Goal: Information Seeking & Learning: Find specific fact

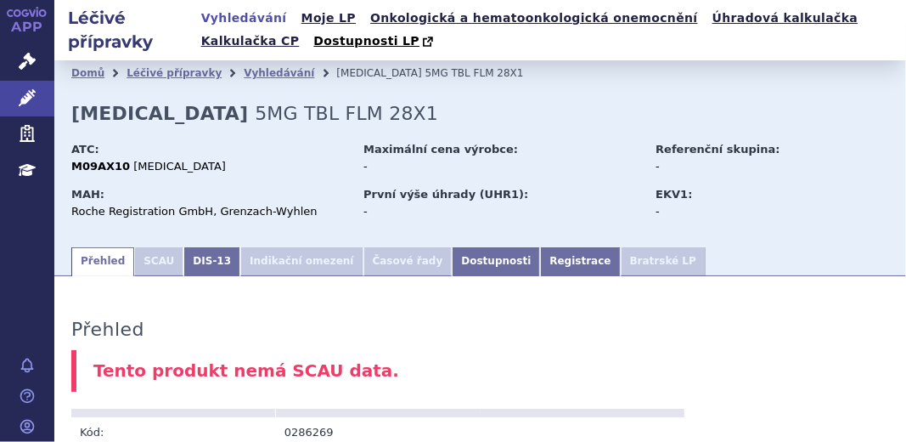
scroll to position [76, 0]
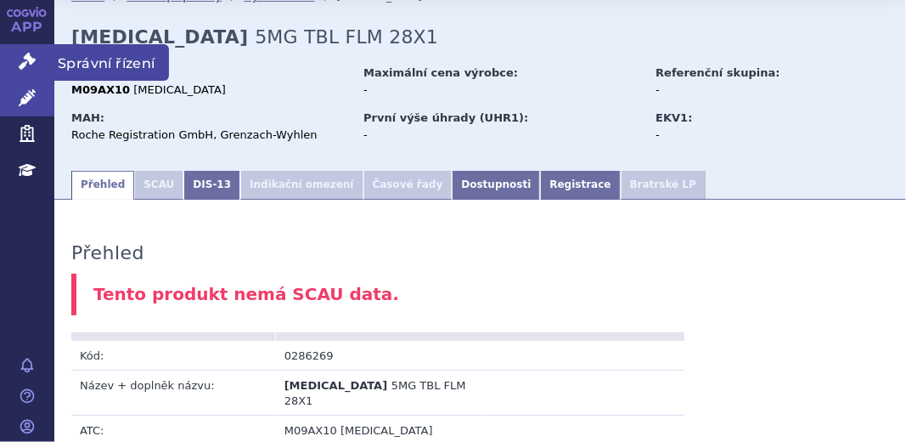
click at [35, 56] on icon at bounding box center [27, 61] width 17 height 17
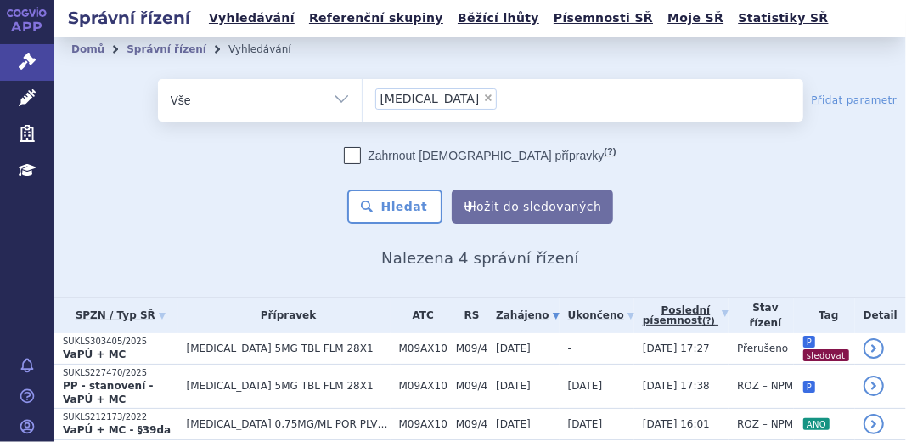
click at [483, 99] on span "×" at bounding box center [488, 98] width 10 height 10
click at [363, 99] on select "evrysdi" at bounding box center [362, 99] width 1 height 42
select select
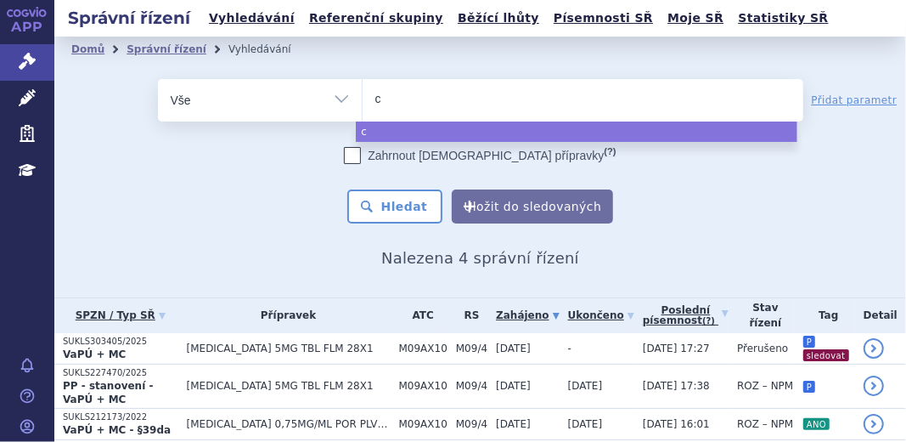
type input "co"
type input "col"
type input "colu"
type input "colum"
type input "columv"
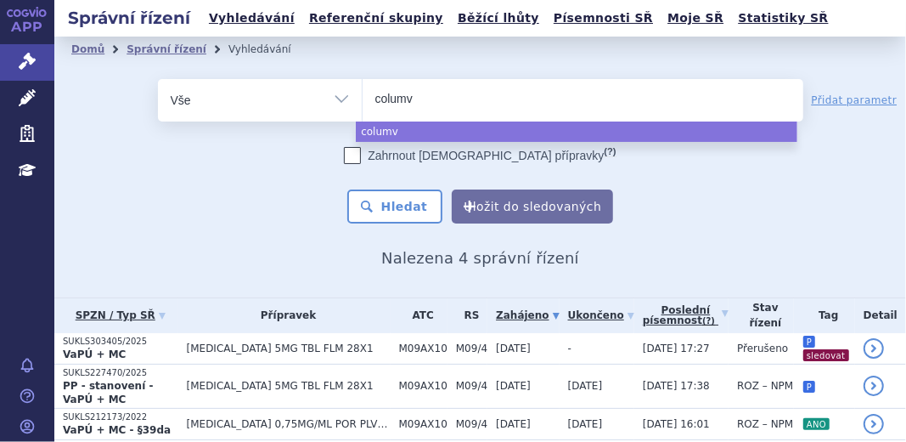
type input "columvi"
select select "columvi"
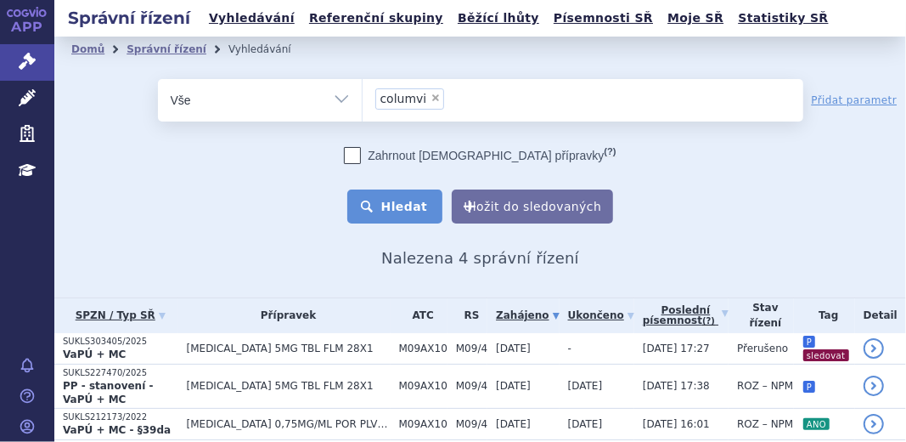
click at [398, 208] on button "Hledat" at bounding box center [395, 206] width 96 height 34
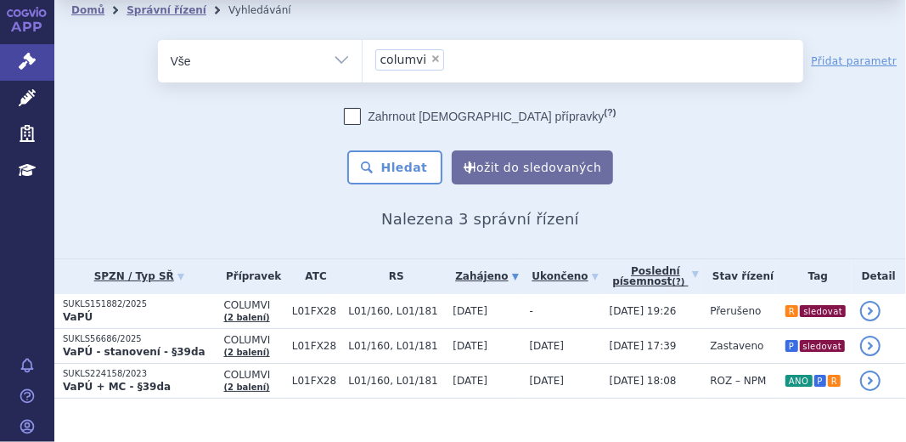
scroll to position [42, 0]
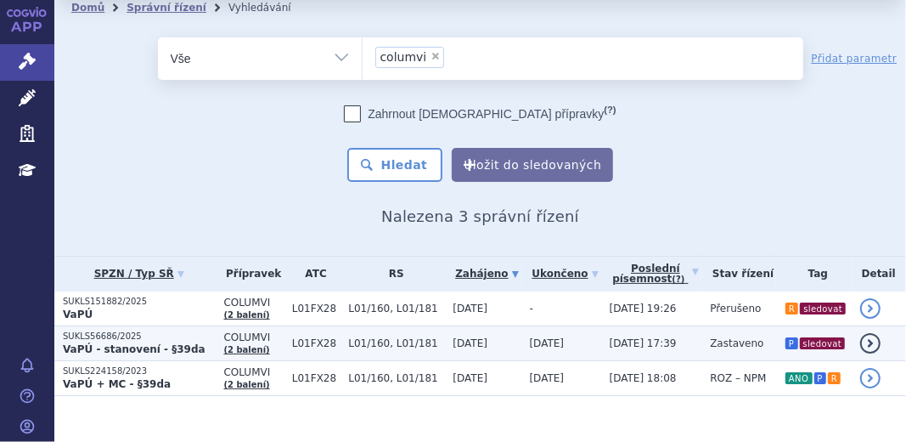
click at [93, 343] on strong "VaPÚ - stanovení - §39da" at bounding box center [134, 349] width 143 height 12
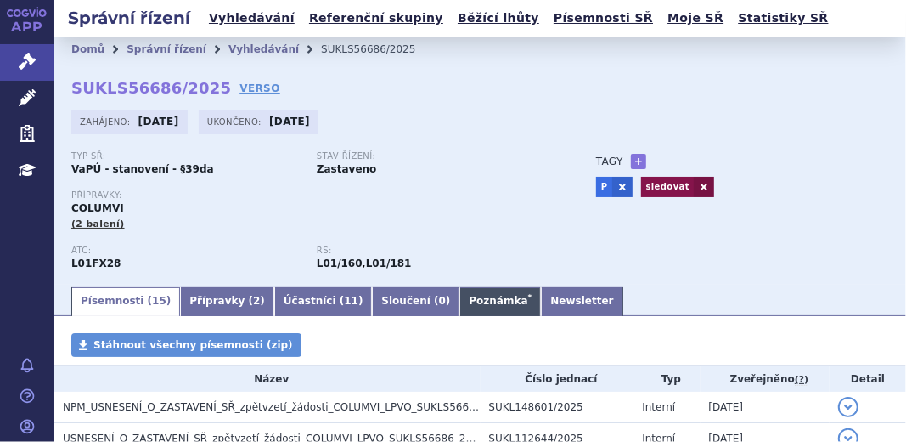
click at [459, 311] on link "Poznámka *" at bounding box center [500, 301] width 82 height 29
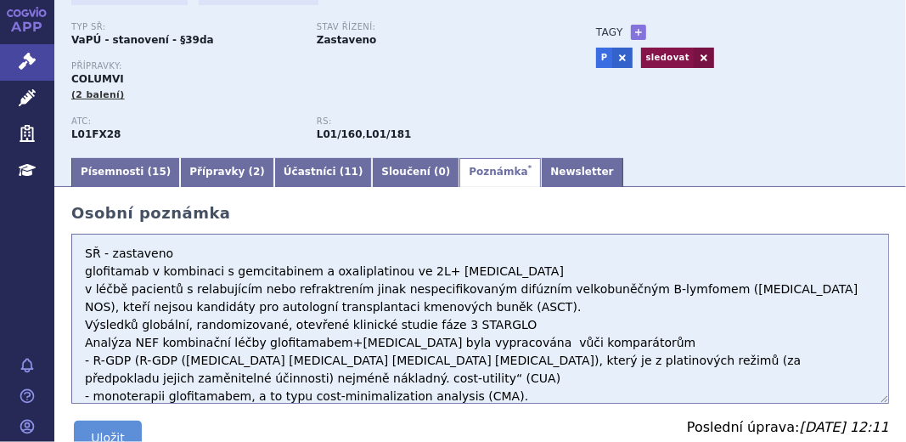
scroll to position [154, 0]
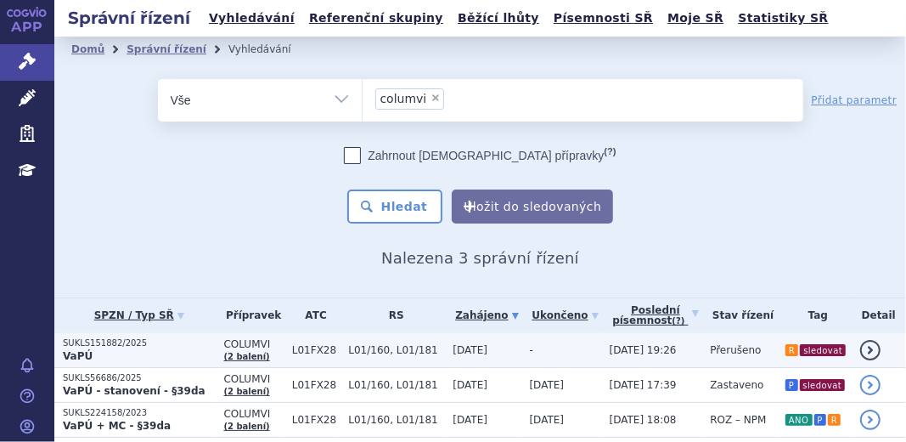
click at [135, 352] on p "VaPÚ" at bounding box center [139, 356] width 153 height 14
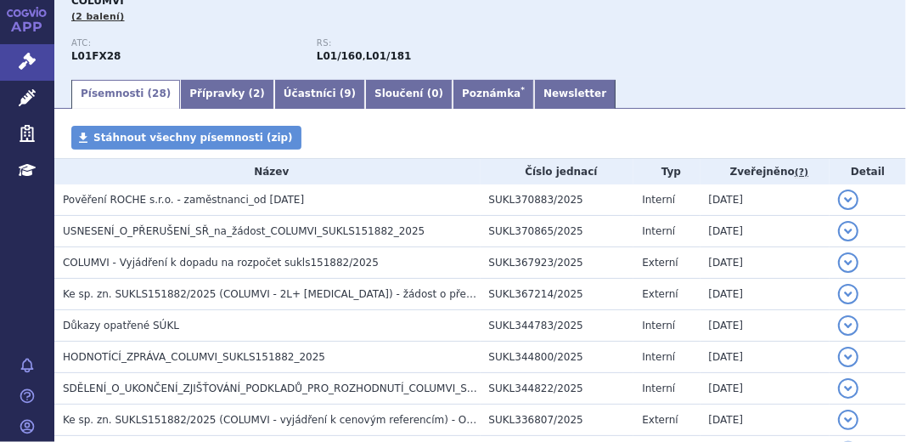
scroll to position [231, 0]
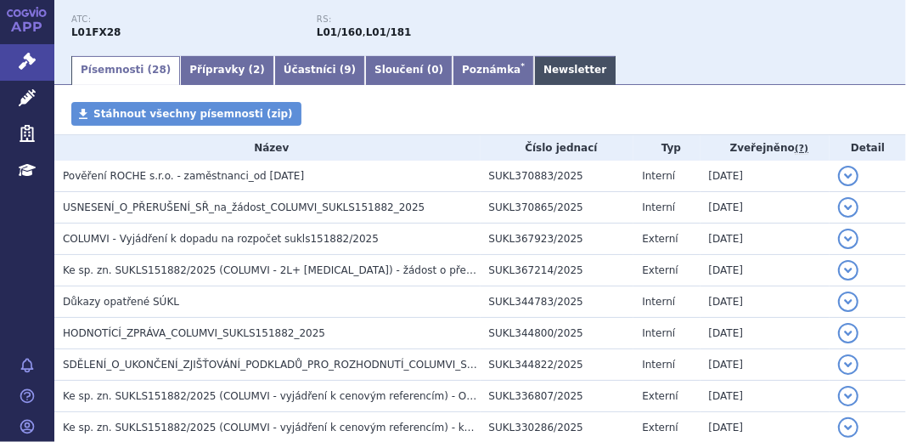
click at [534, 73] on link "Newsletter" at bounding box center [575, 70] width 82 height 29
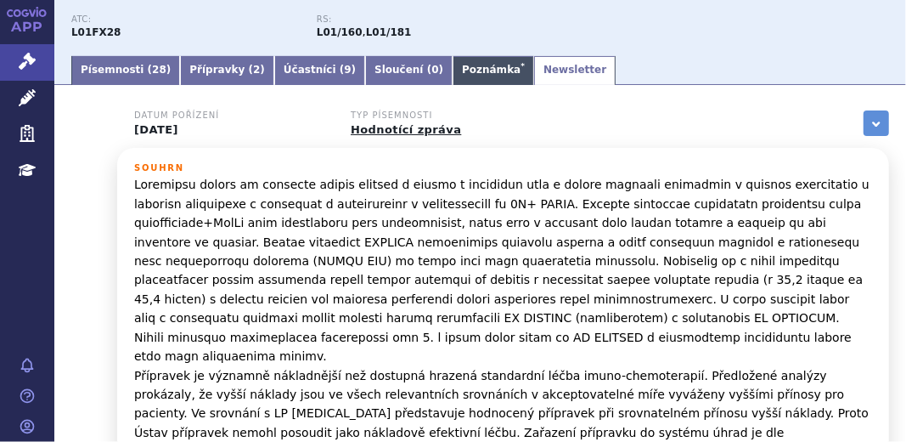
click at [453, 72] on link "Poznámka *" at bounding box center [494, 70] width 82 height 29
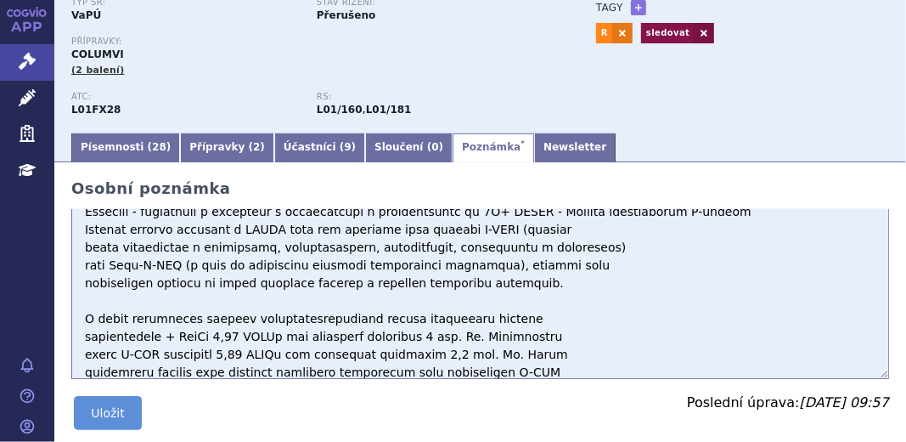
scroll to position [74, 0]
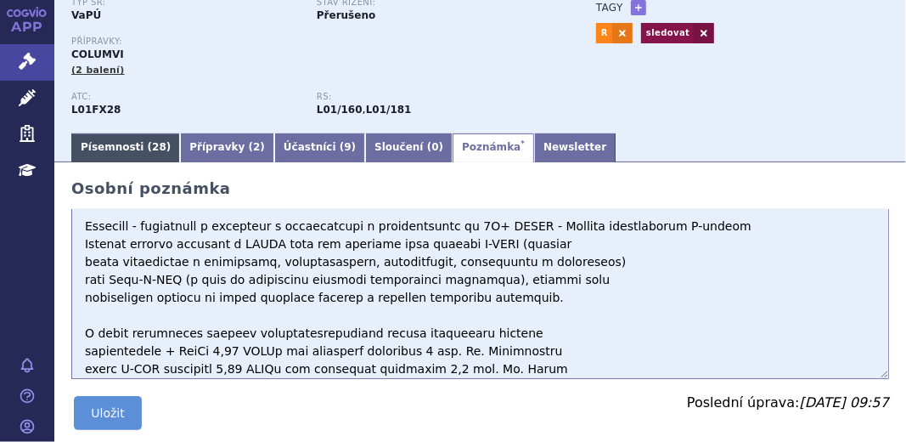
click at [104, 143] on link "Písemnosti ( 28 )" at bounding box center [125, 147] width 109 height 29
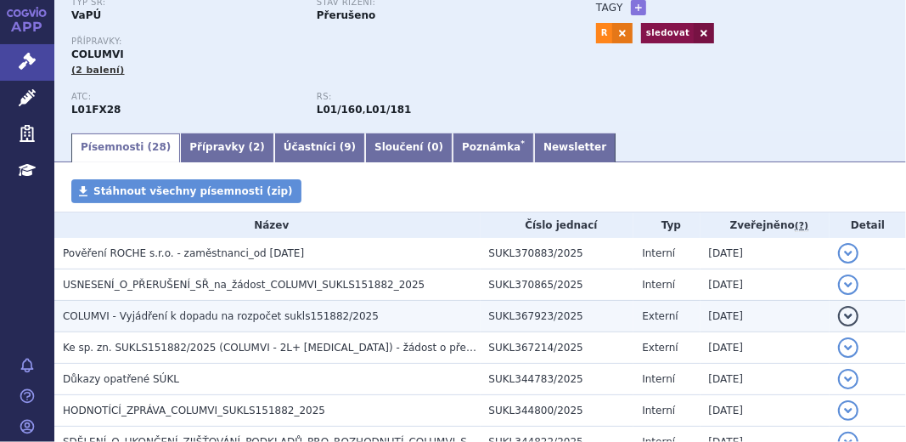
click at [284, 315] on span "COLUMVI - Vyjádření k dopadu na rozpočet sukls151882/2025" at bounding box center [221, 316] width 316 height 12
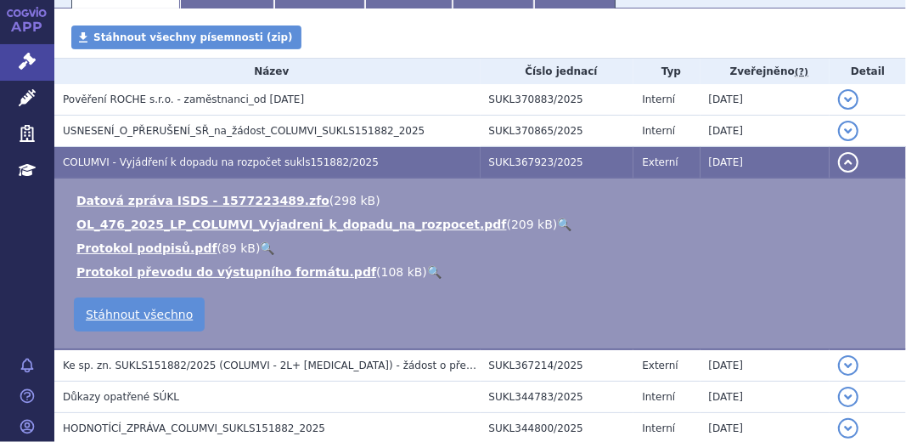
scroll to position [308, 0]
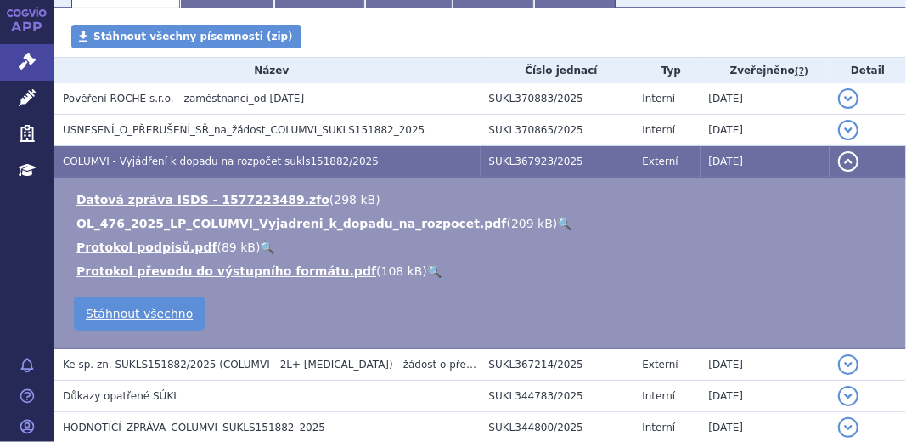
click at [557, 226] on link "🔍" at bounding box center [564, 224] width 14 height 14
click at [845, 160] on button "detail" at bounding box center [848, 161] width 20 height 20
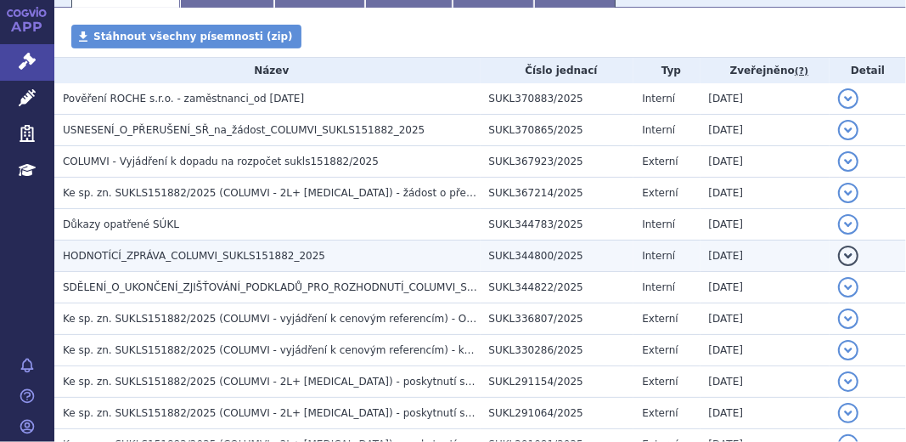
click at [307, 258] on h3 "HODNOTÍCÍ_ZPRÁVA_COLUMVI_SUKLS151882_2025" at bounding box center [272, 255] width 418 height 17
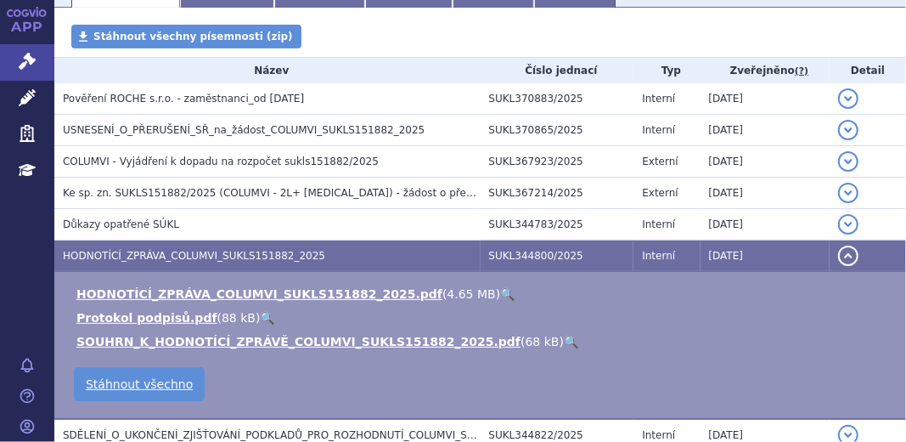
click at [564, 346] on link "🔍" at bounding box center [571, 342] width 14 height 14
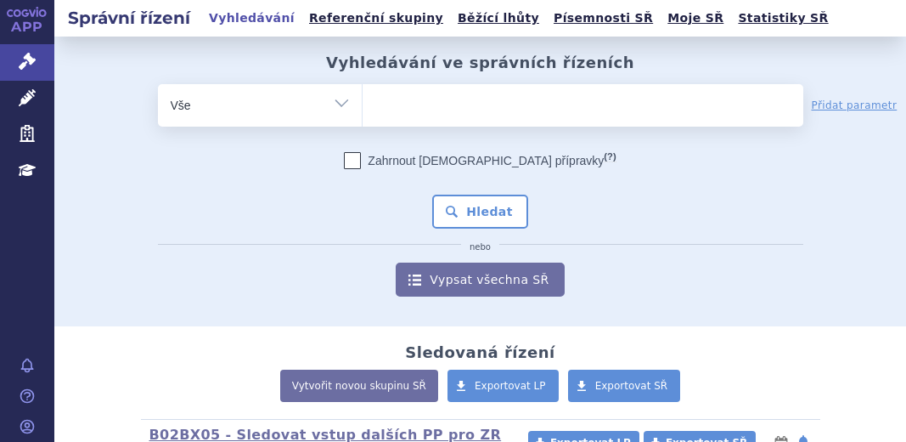
click at [329, 106] on select "Vše Spisová značka Typ SŘ Přípravek/SUKL kód Účastník/Držitel" at bounding box center [260, 103] width 204 height 38
select select "filter-file-number"
click at [158, 84] on select "Vše Spisová značka Typ SŘ Přípravek/SUKL kód Účastník/Držitel" at bounding box center [260, 103] width 204 height 38
click at [383, 91] on ul at bounding box center [583, 102] width 441 height 36
click at [363, 91] on select at bounding box center [362, 104] width 1 height 42
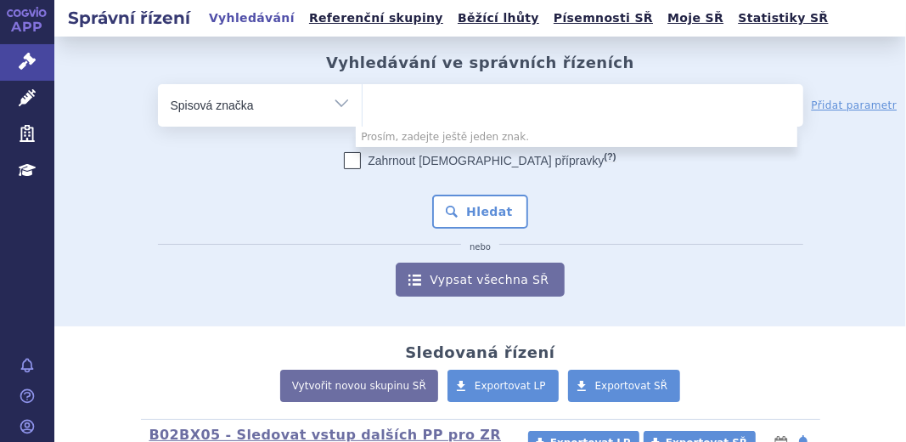
paste input "SUKLS307198/2023"
type input "SUKLS307198/2023"
select select "SUKLS307198/2023"
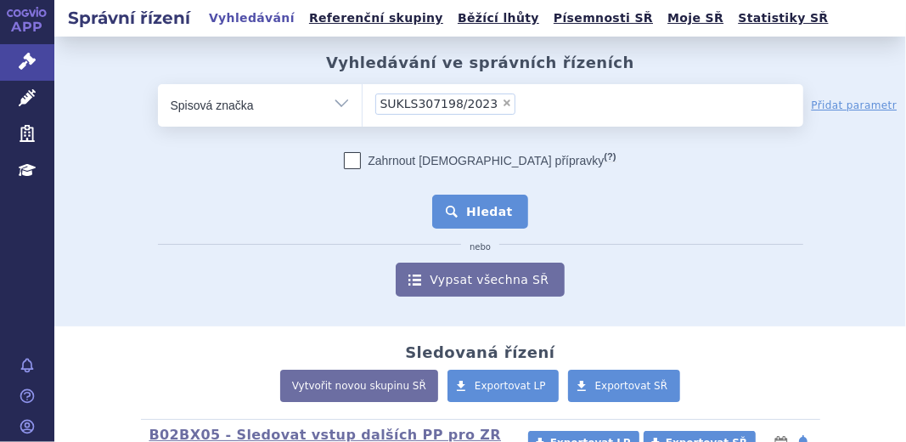
click at [462, 204] on button "Hledat" at bounding box center [480, 211] width 96 height 34
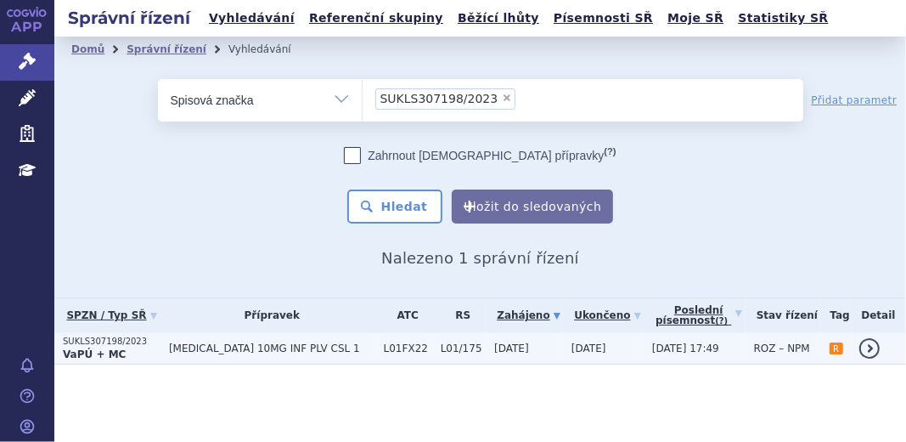
click at [105, 344] on p "SUKLS307198/2023" at bounding box center [112, 341] width 98 height 12
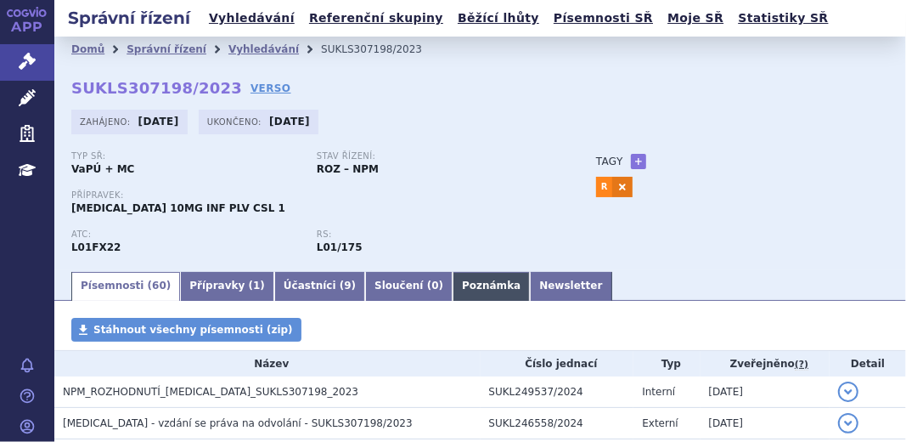
click at [453, 287] on link "Poznámka" at bounding box center [491, 286] width 77 height 29
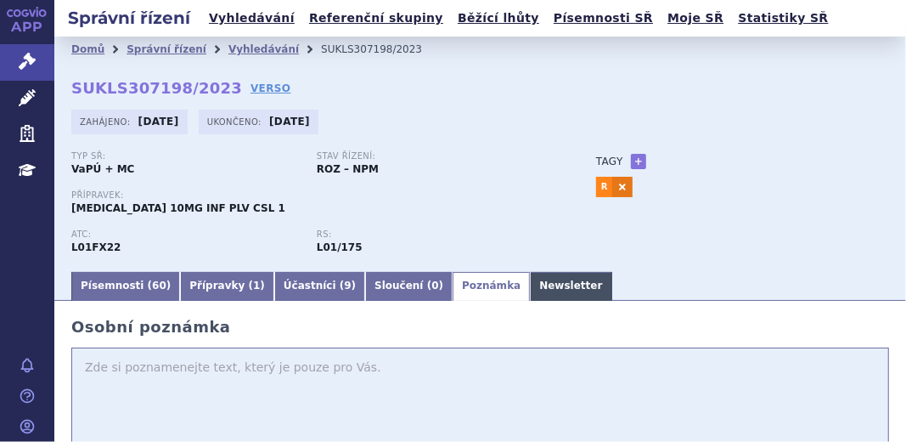
click at [530, 287] on link "Newsletter" at bounding box center [571, 286] width 82 height 29
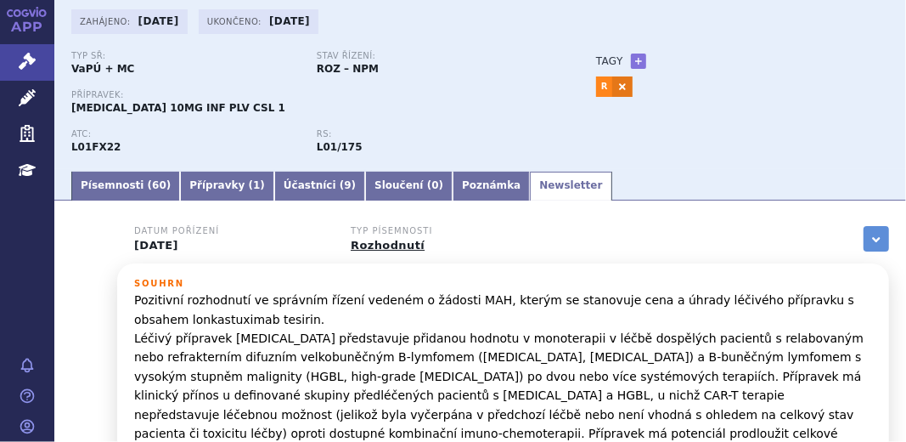
scroll to position [76, 0]
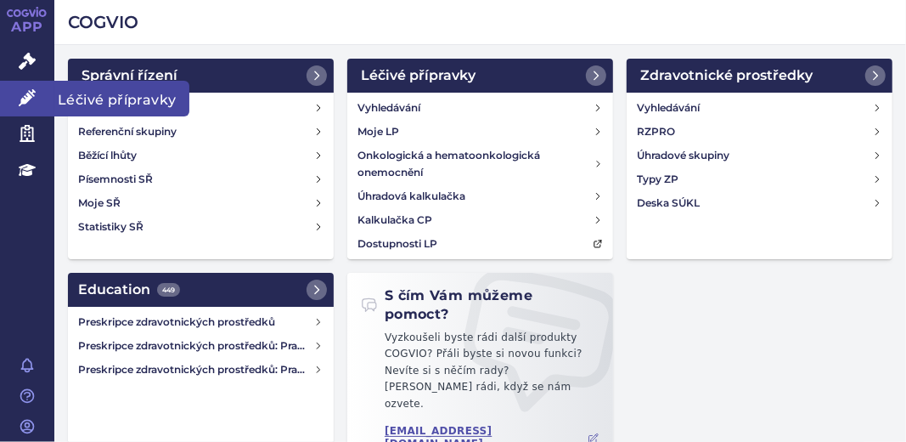
click at [32, 93] on icon at bounding box center [27, 97] width 17 height 17
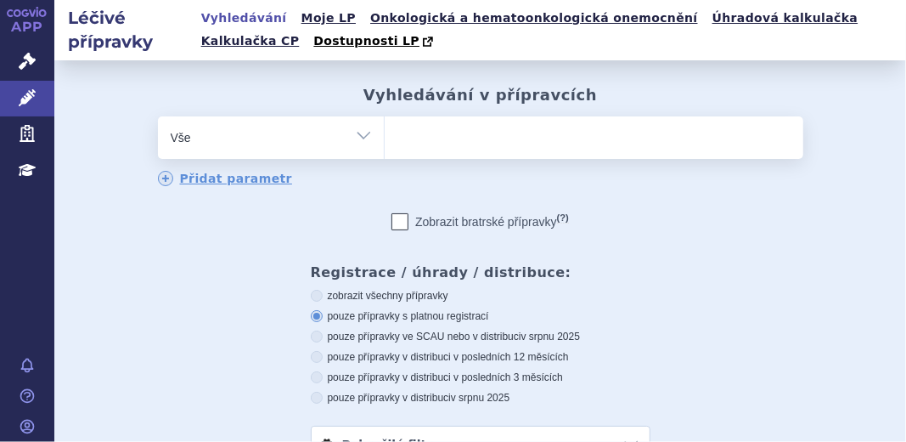
click at [421, 143] on ul at bounding box center [594, 134] width 419 height 36
click at [385, 143] on select at bounding box center [384, 136] width 1 height 42
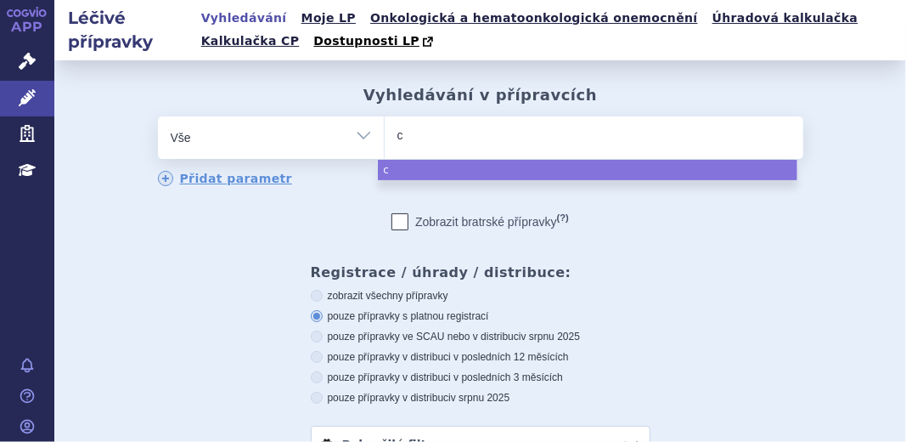
type input "co"
type input "col"
type input "colu"
type input "colum"
type input "columv"
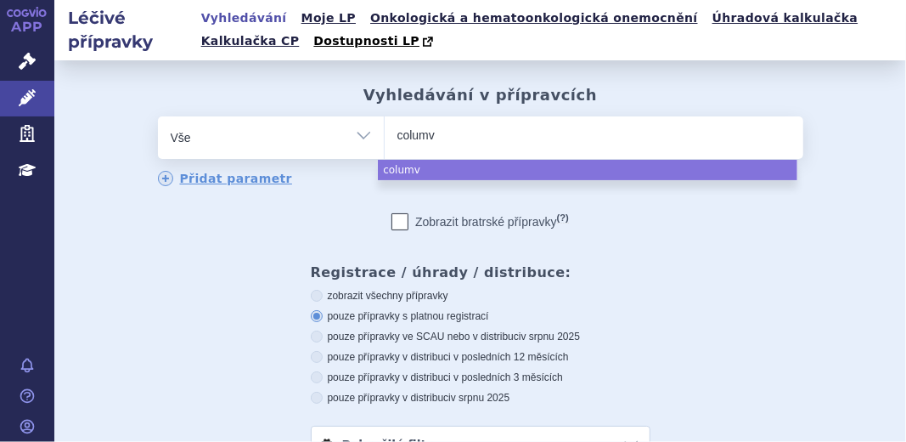
type input "columvi"
select select "columvi"
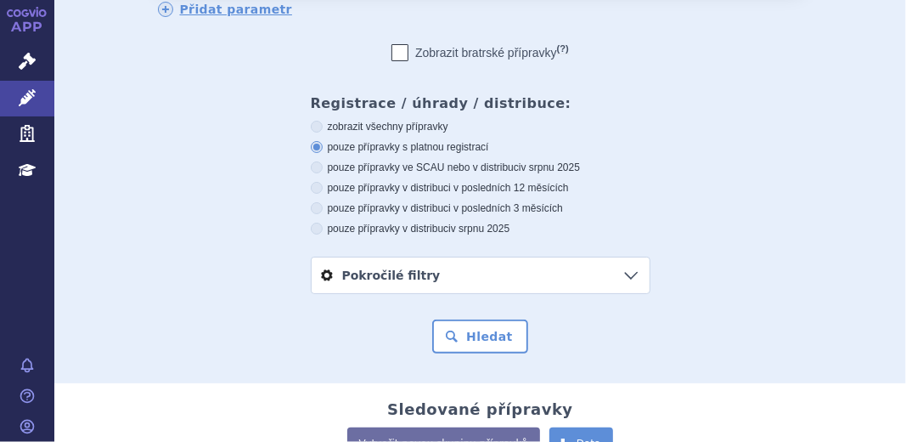
scroll to position [159, 0]
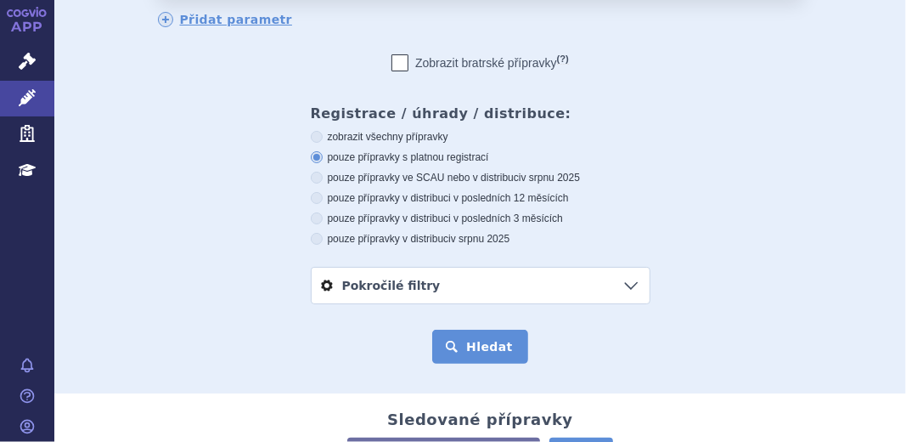
click at [479, 342] on button "Hledat" at bounding box center [480, 346] width 96 height 34
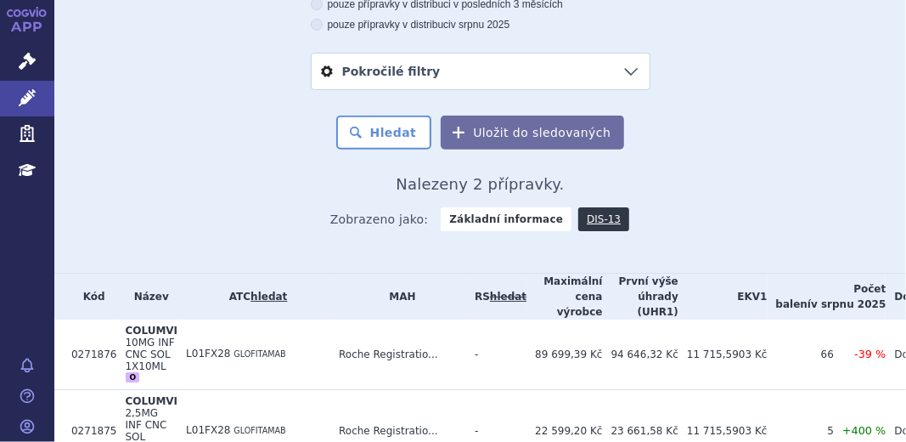
scroll to position [472, 0]
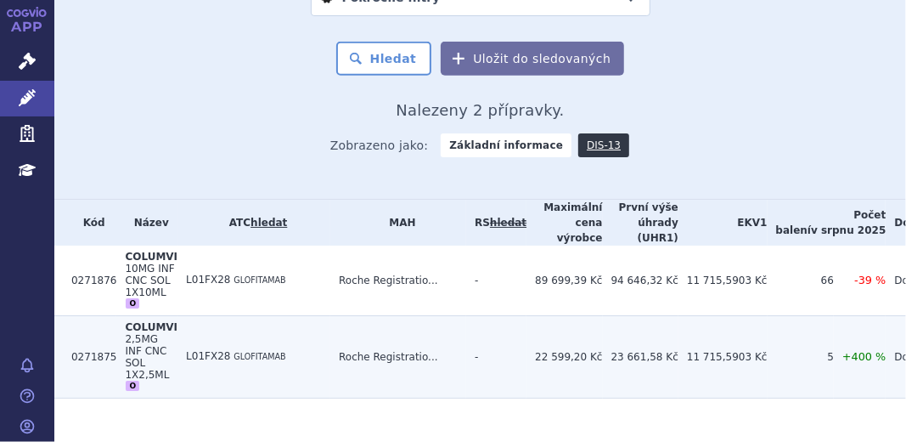
click at [155, 335] on span "2,5MG INF CNC SOL 1X2,5ML" at bounding box center [147, 357] width 44 height 48
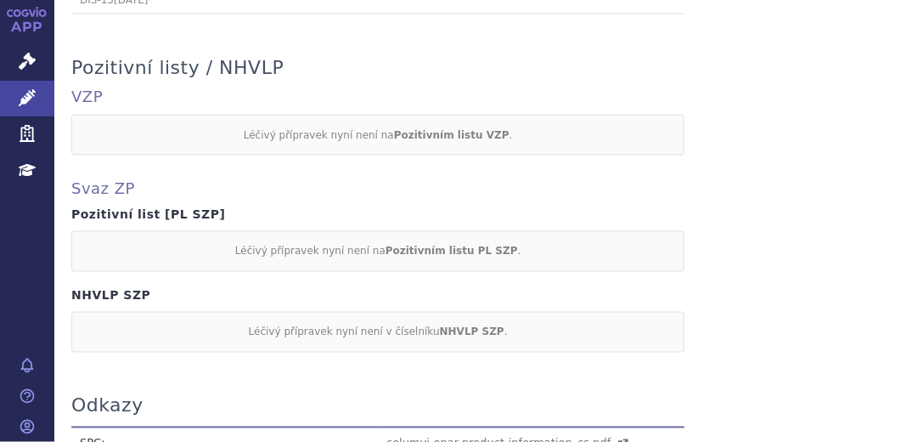
scroll to position [1621, 0]
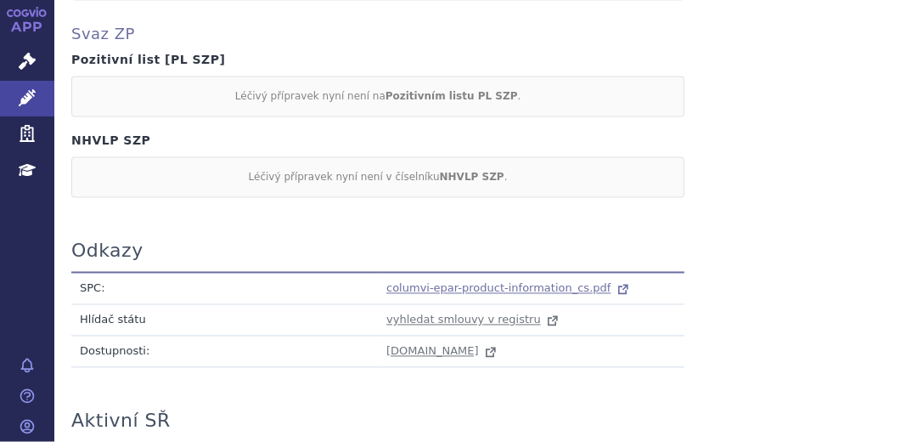
click at [526, 283] on span "columvi-epar-product-information_cs.pdf" at bounding box center [498, 288] width 224 height 13
